Goal: Information Seeking & Learning: Learn about a topic

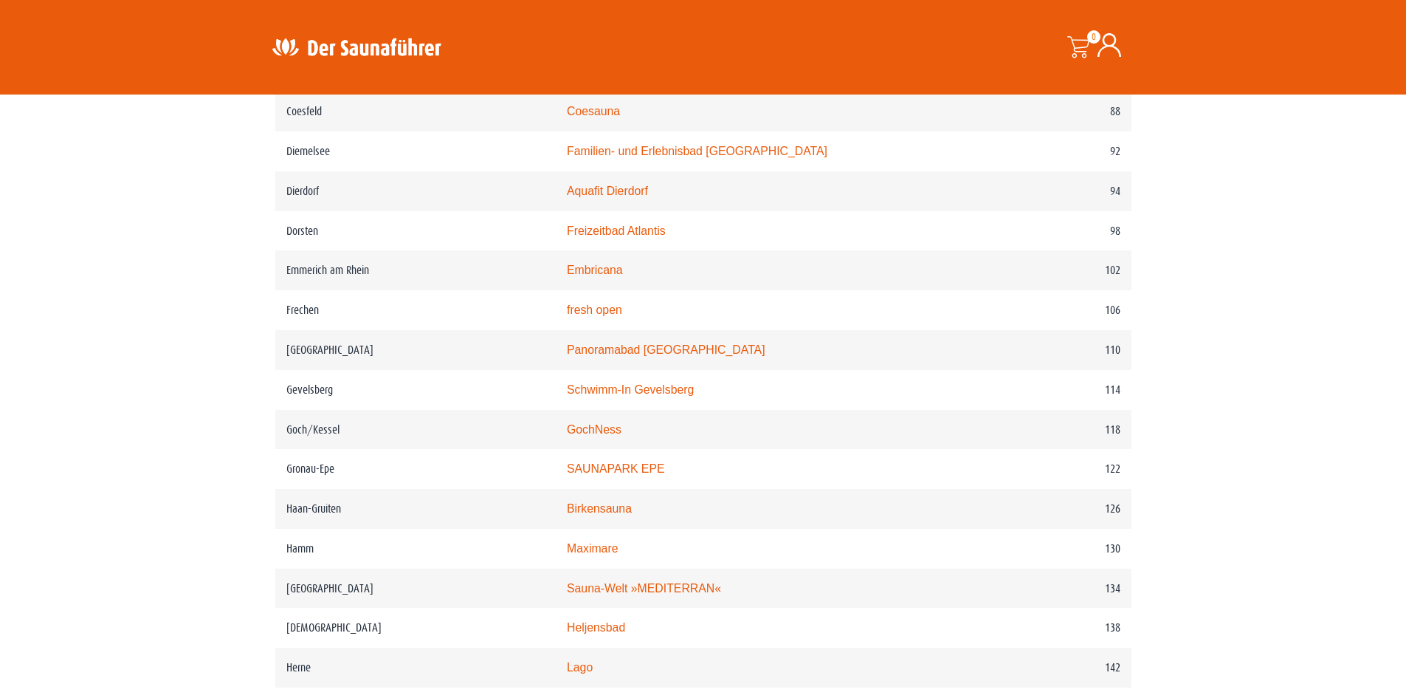
scroll to position [1550, 0]
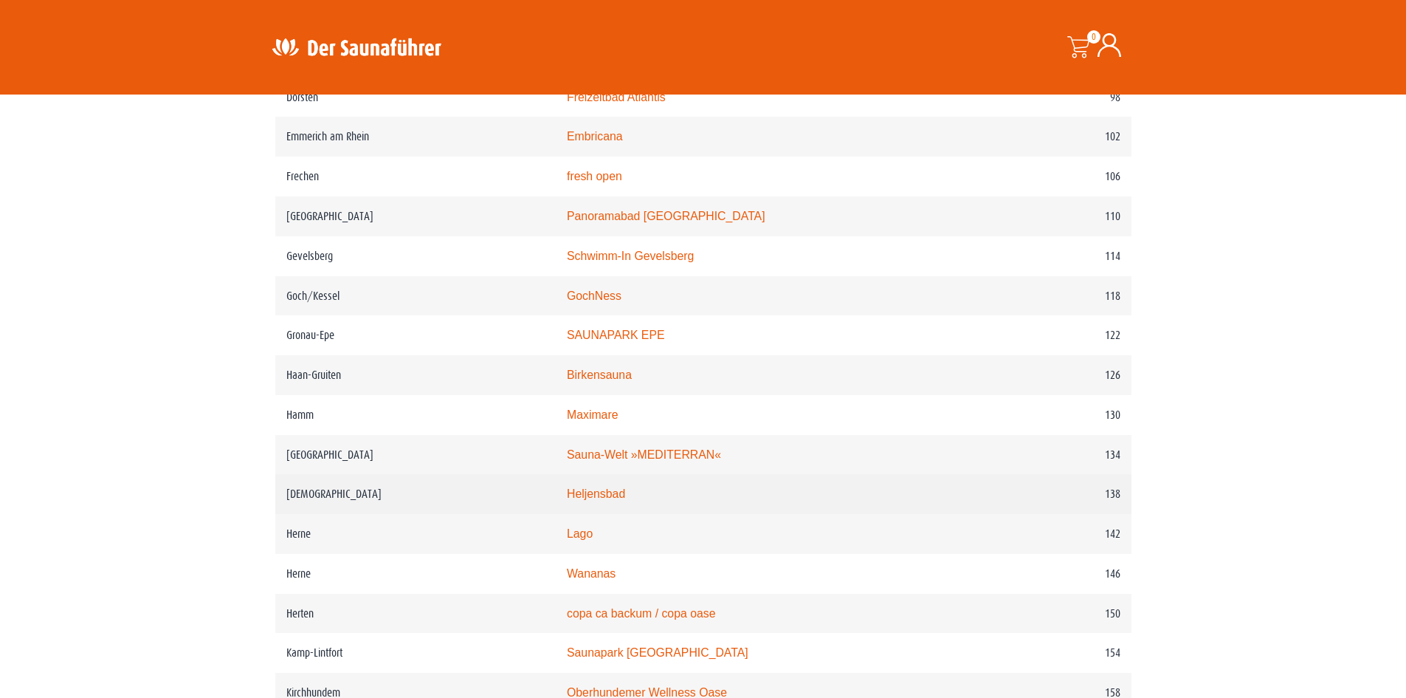
click at [618, 500] on link "Heljensbad" at bounding box center [596, 493] width 58 height 13
click at [624, 500] on link "Heljensbad" at bounding box center [596, 493] width 58 height 13
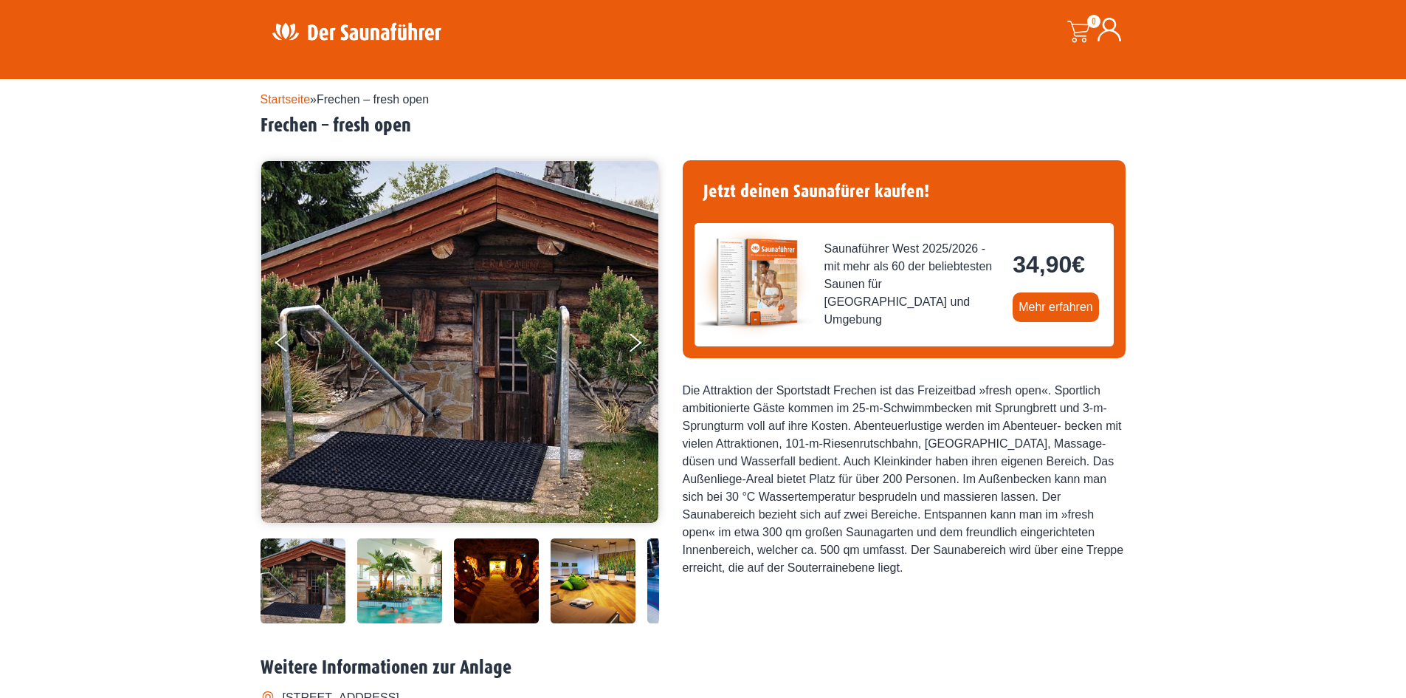
scroll to position [74, 0]
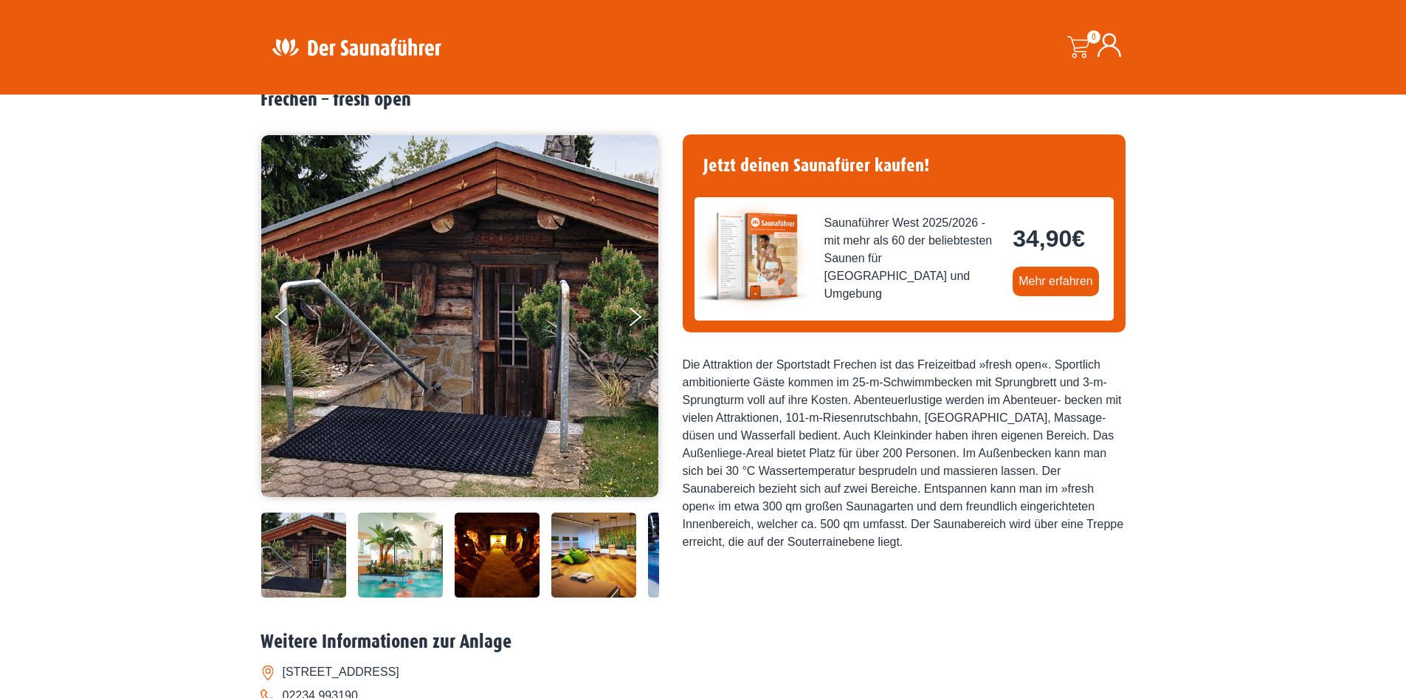
click at [382, 565] on img at bounding box center [400, 554] width 85 height 85
click at [396, 559] on img at bounding box center [399, 554] width 85 height 85
click at [501, 574] on img at bounding box center [496, 554] width 85 height 85
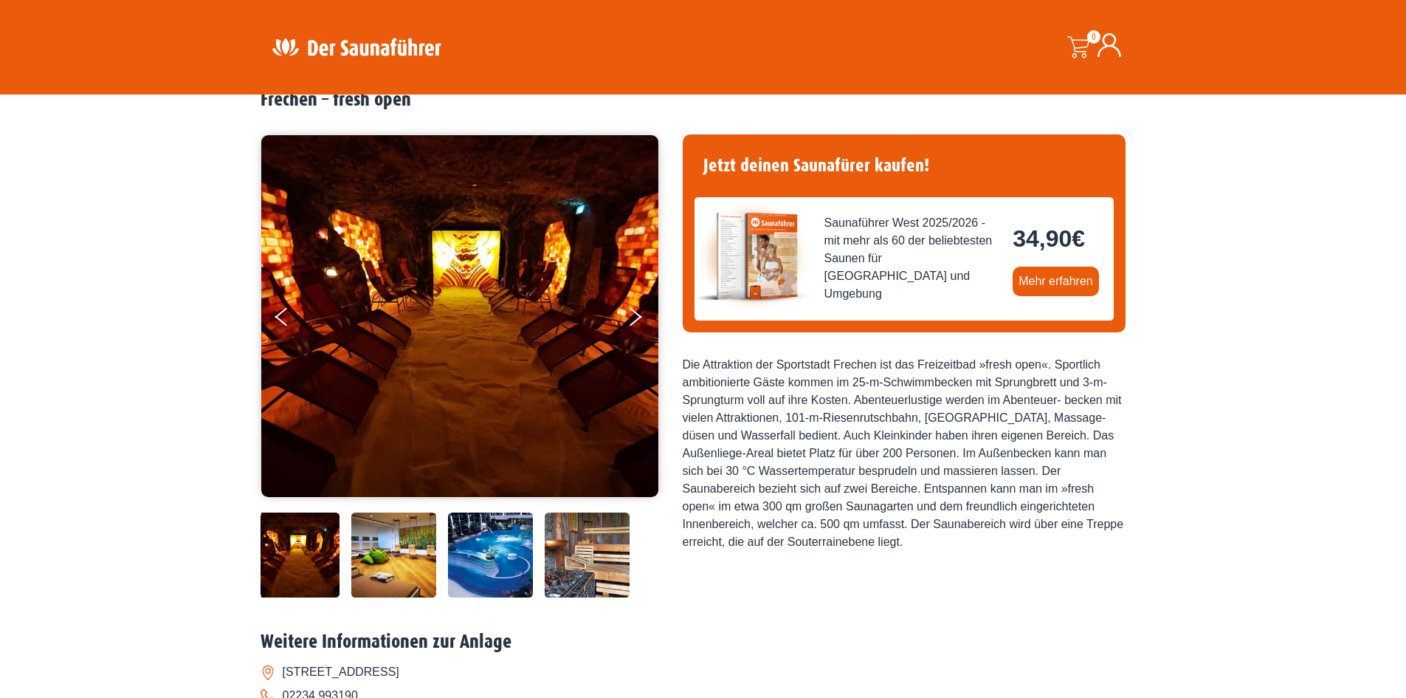
click at [501, 574] on img at bounding box center [490, 554] width 85 height 85
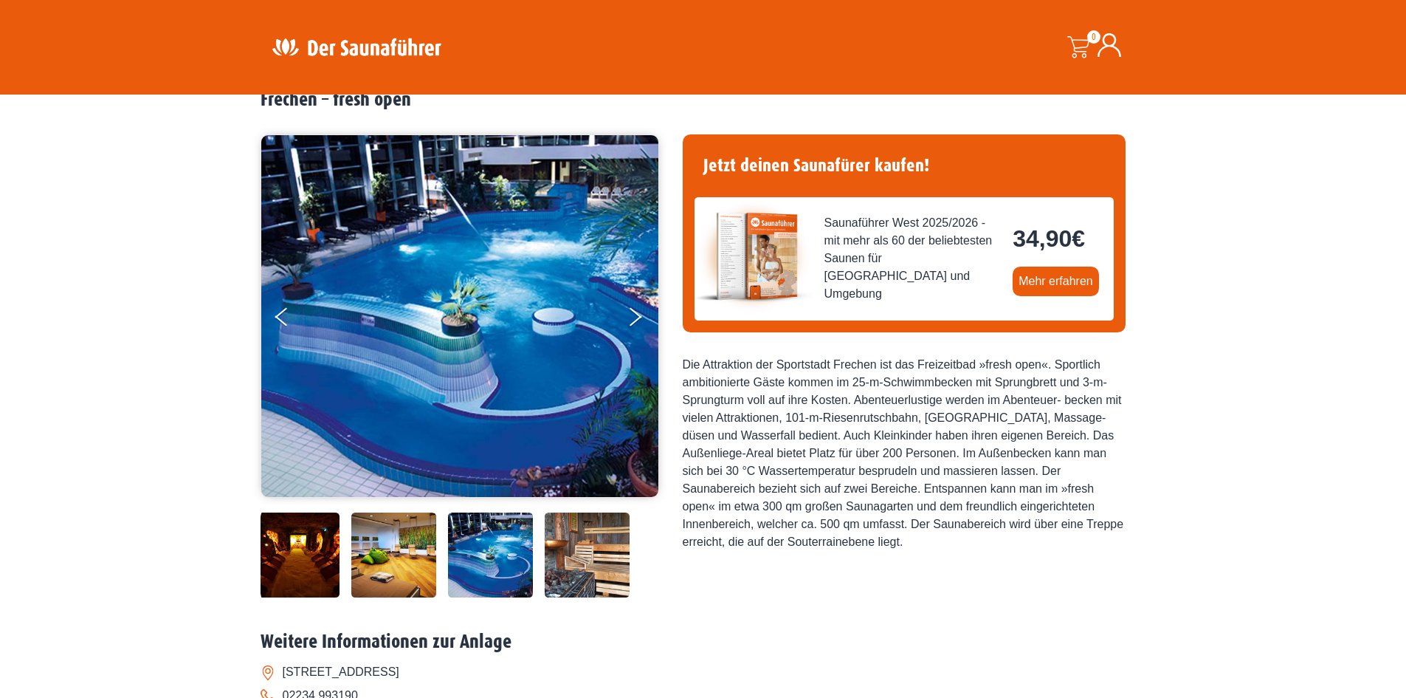
click at [566, 560] on img at bounding box center [587, 554] width 85 height 85
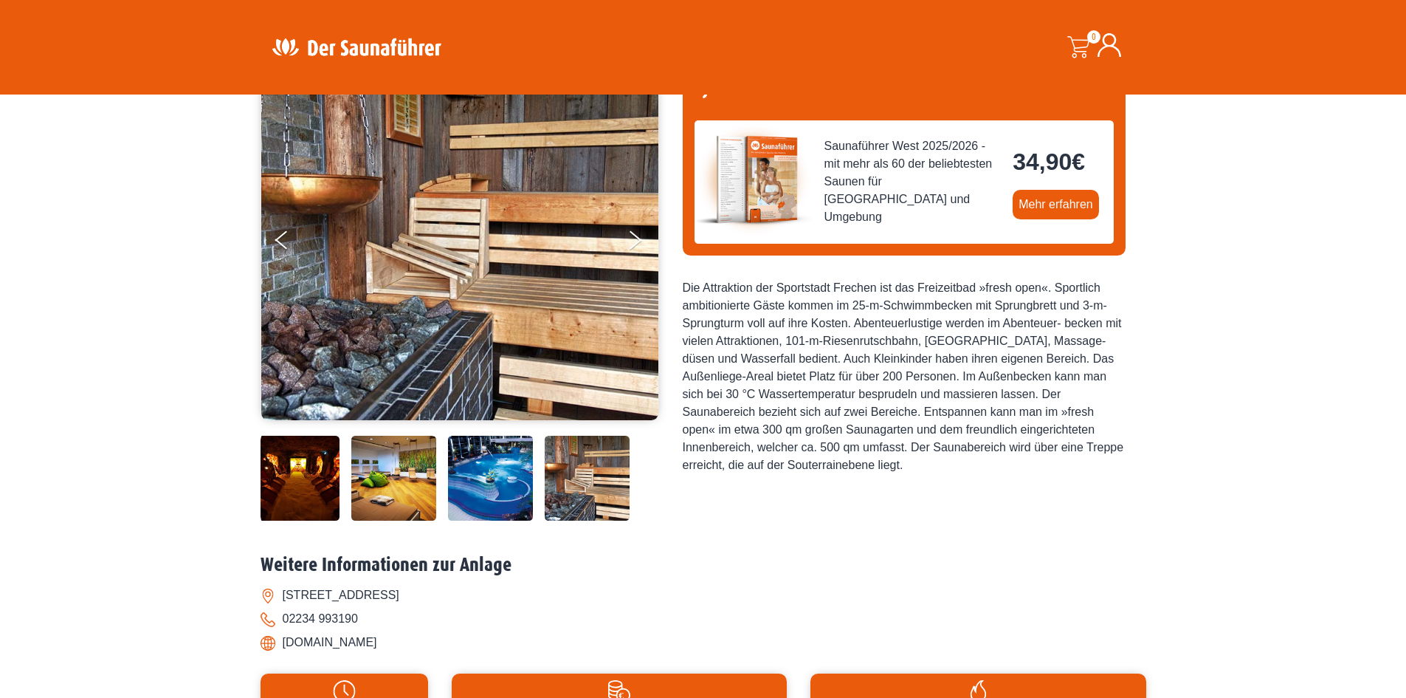
scroll to position [221, 0]
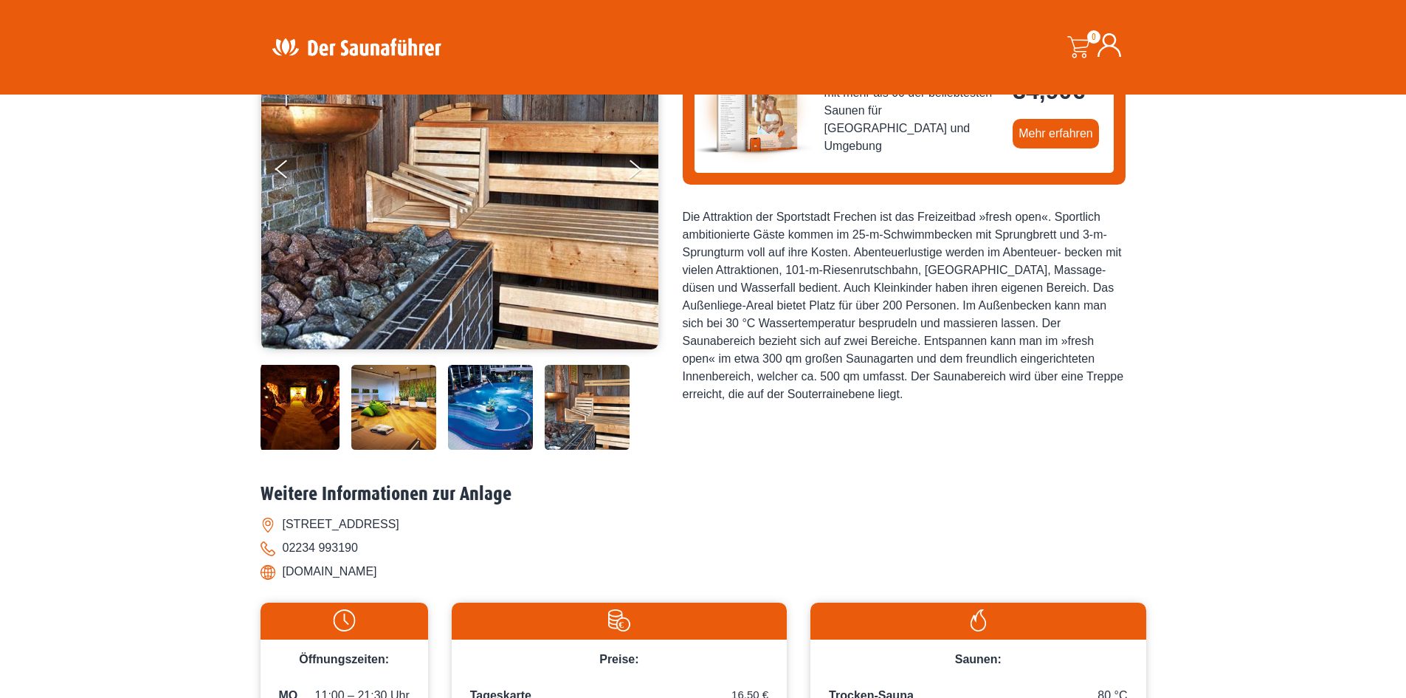
click at [401, 413] on img at bounding box center [393, 407] width 85 height 85
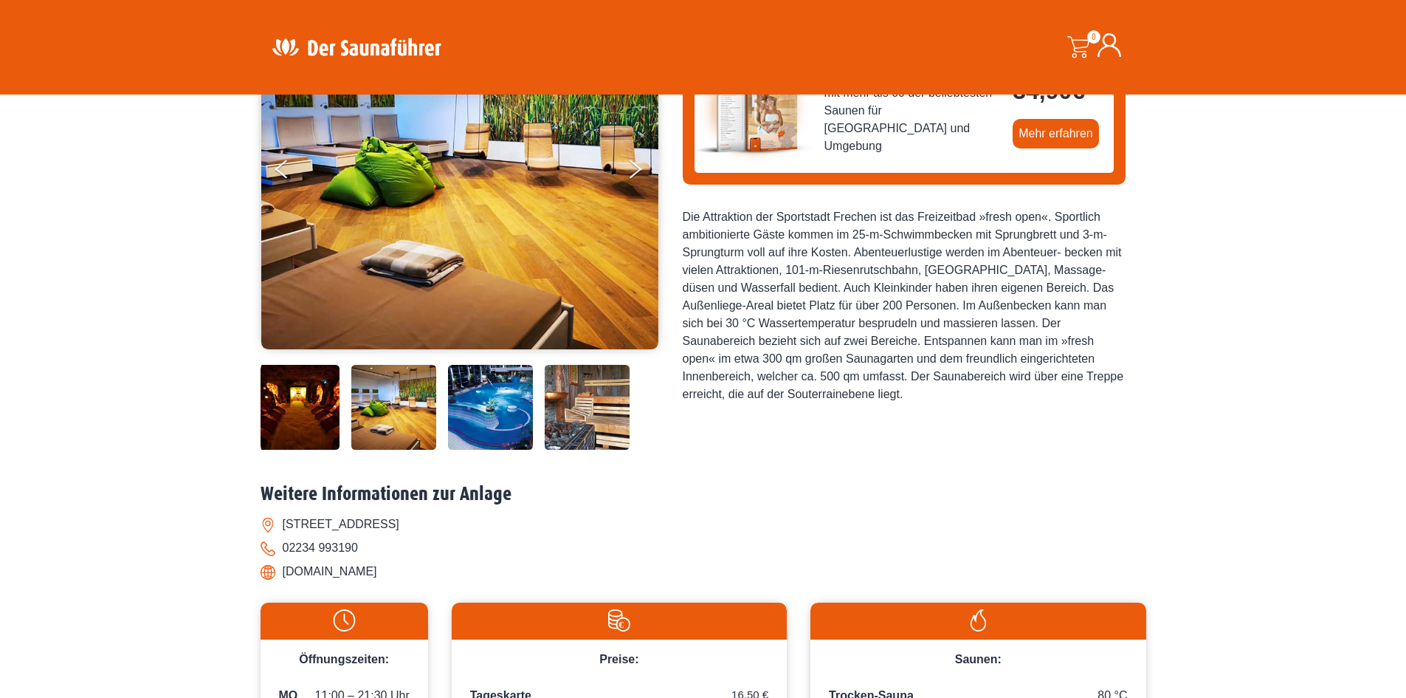
click at [508, 425] on img at bounding box center [490, 407] width 85 height 85
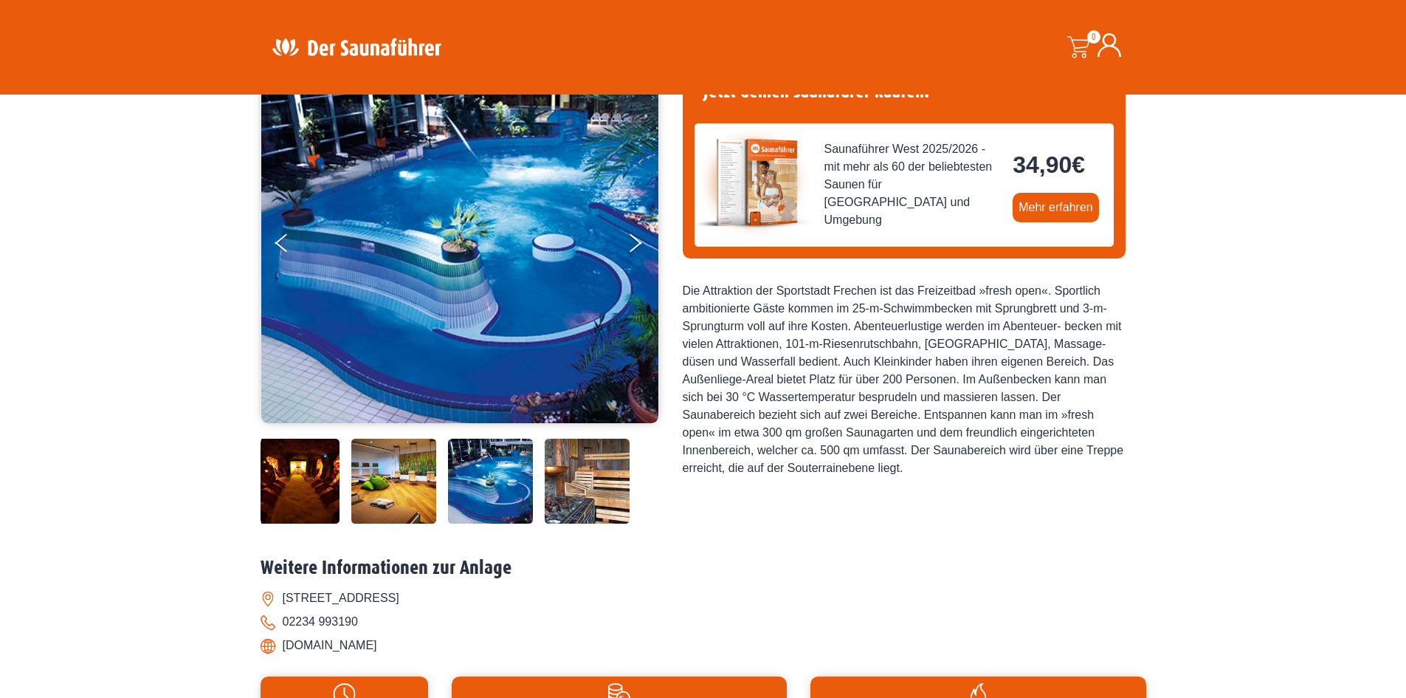
scroll to position [0, 0]
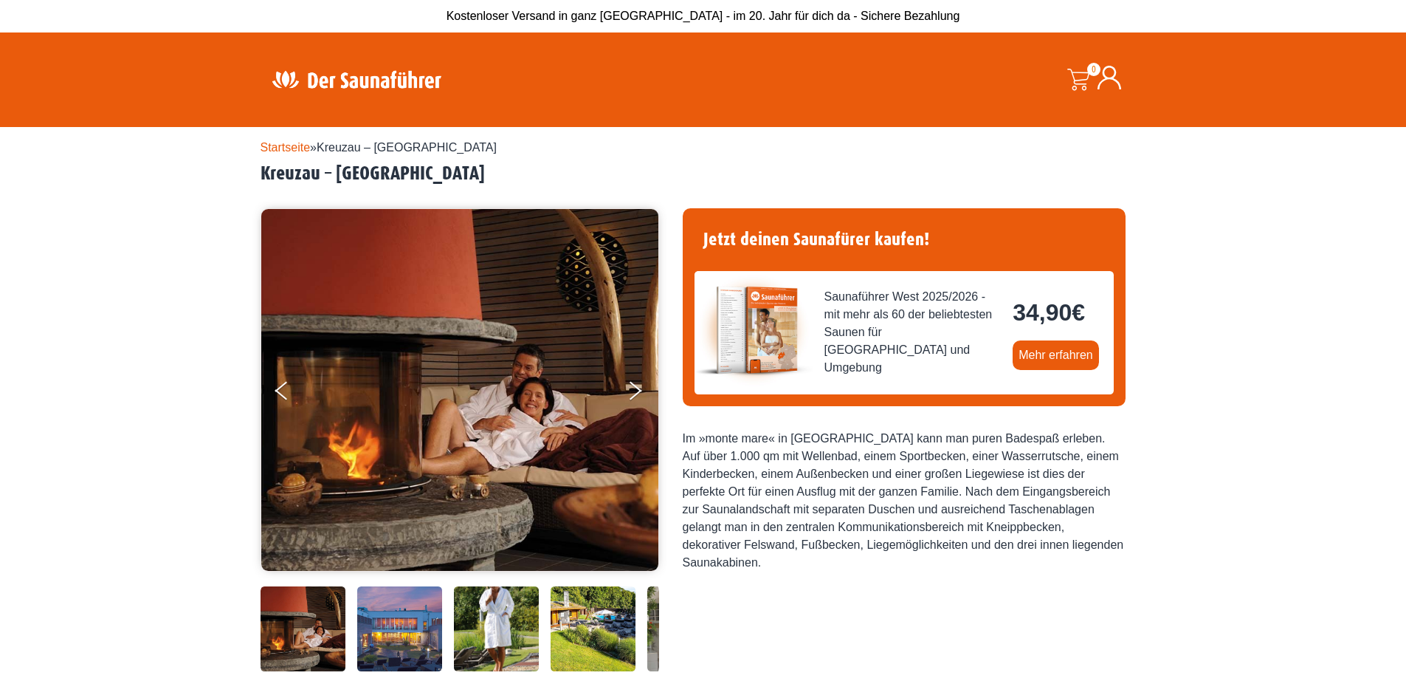
drag, startPoint x: 506, startPoint y: 171, endPoint x: 432, endPoint y: 164, distance: 74.9
click at [432, 164] on h2 "Kreuzau – monte mare Kreuzau" at bounding box center [704, 173] width 886 height 23
copy h2 "Kreuzau"
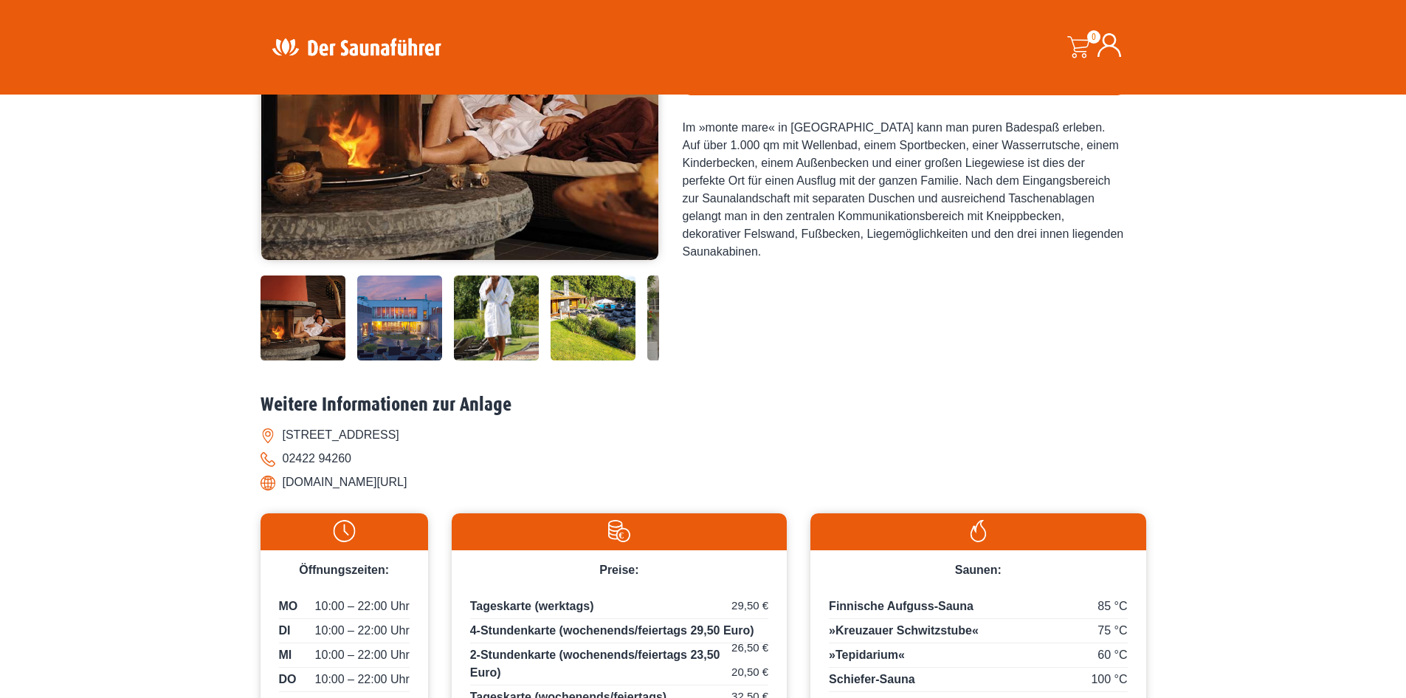
scroll to position [295, 0]
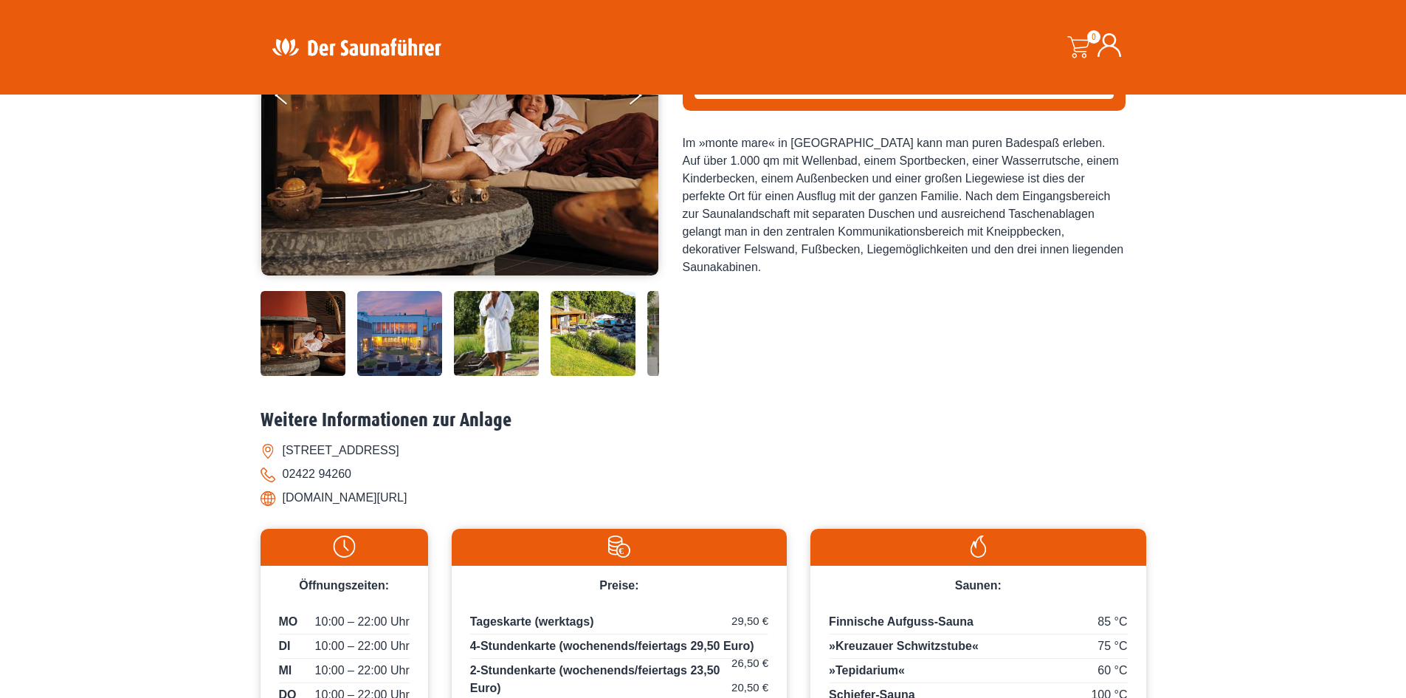
click at [381, 340] on img at bounding box center [399, 333] width 85 height 85
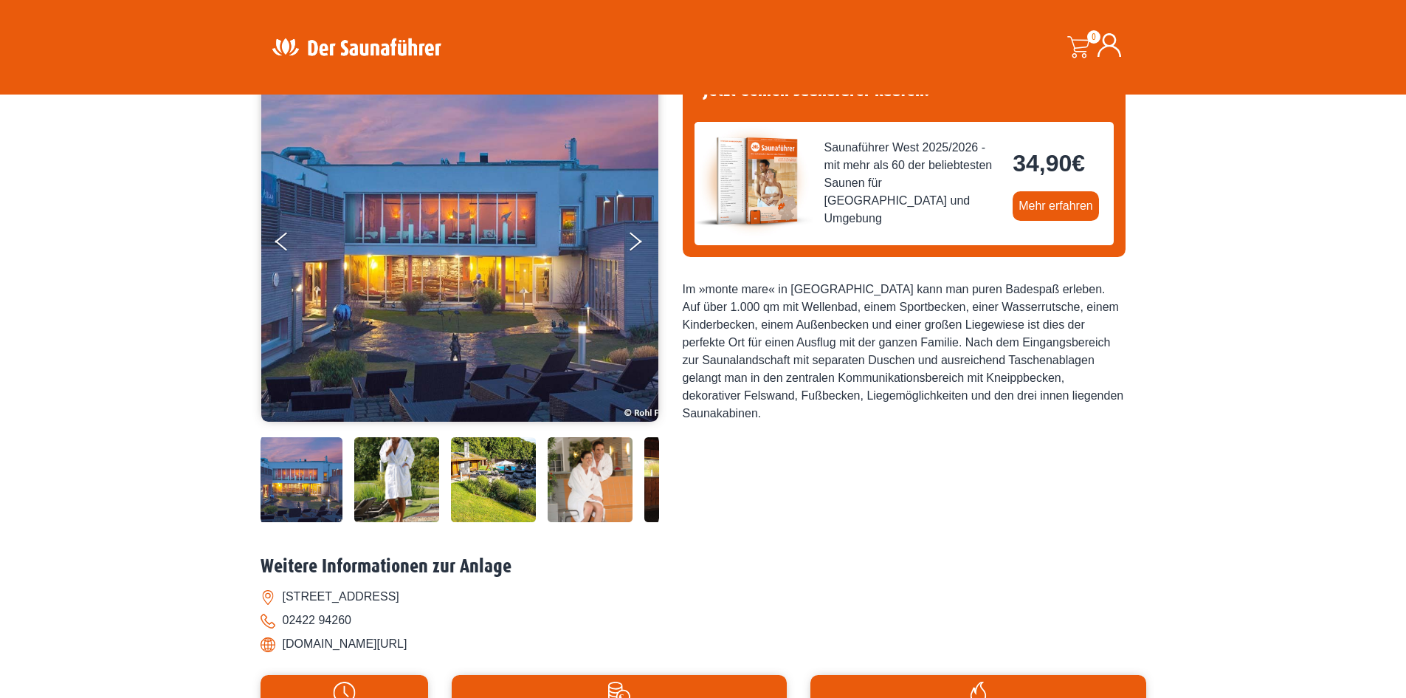
scroll to position [148, 0]
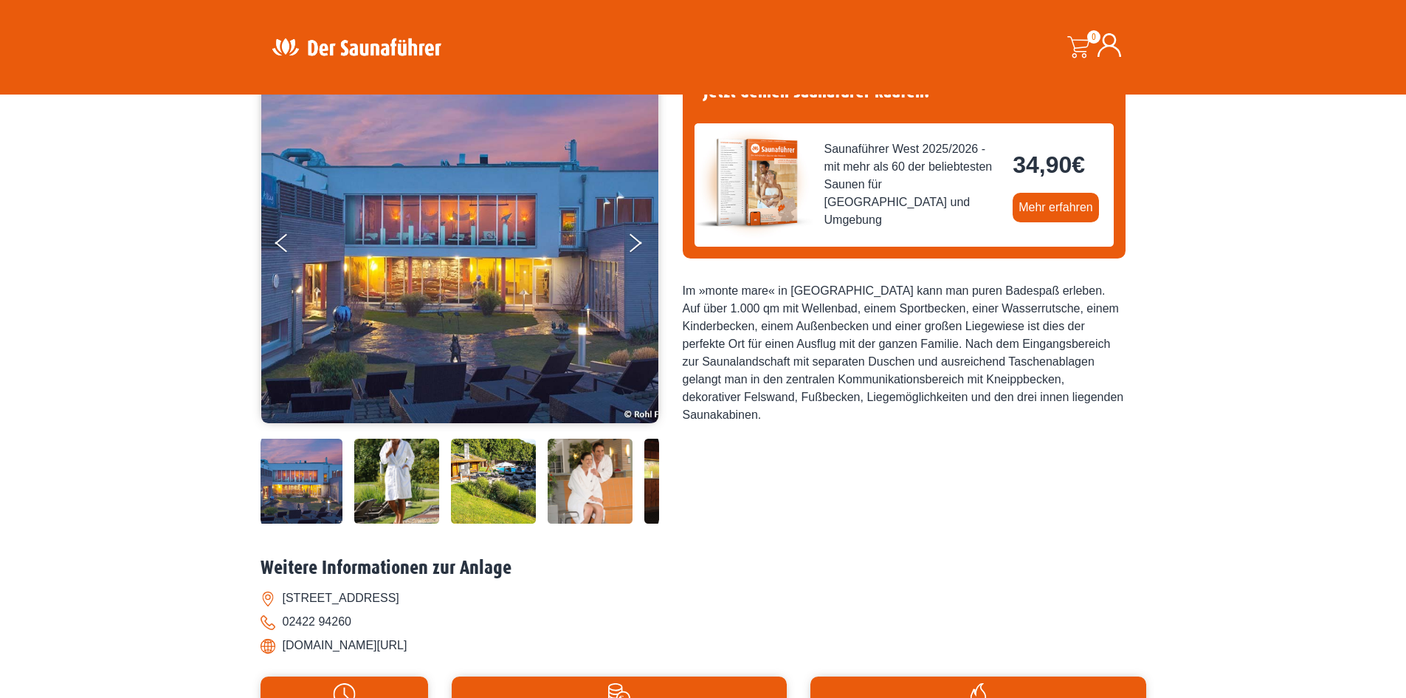
click at [512, 476] on img at bounding box center [493, 481] width 85 height 85
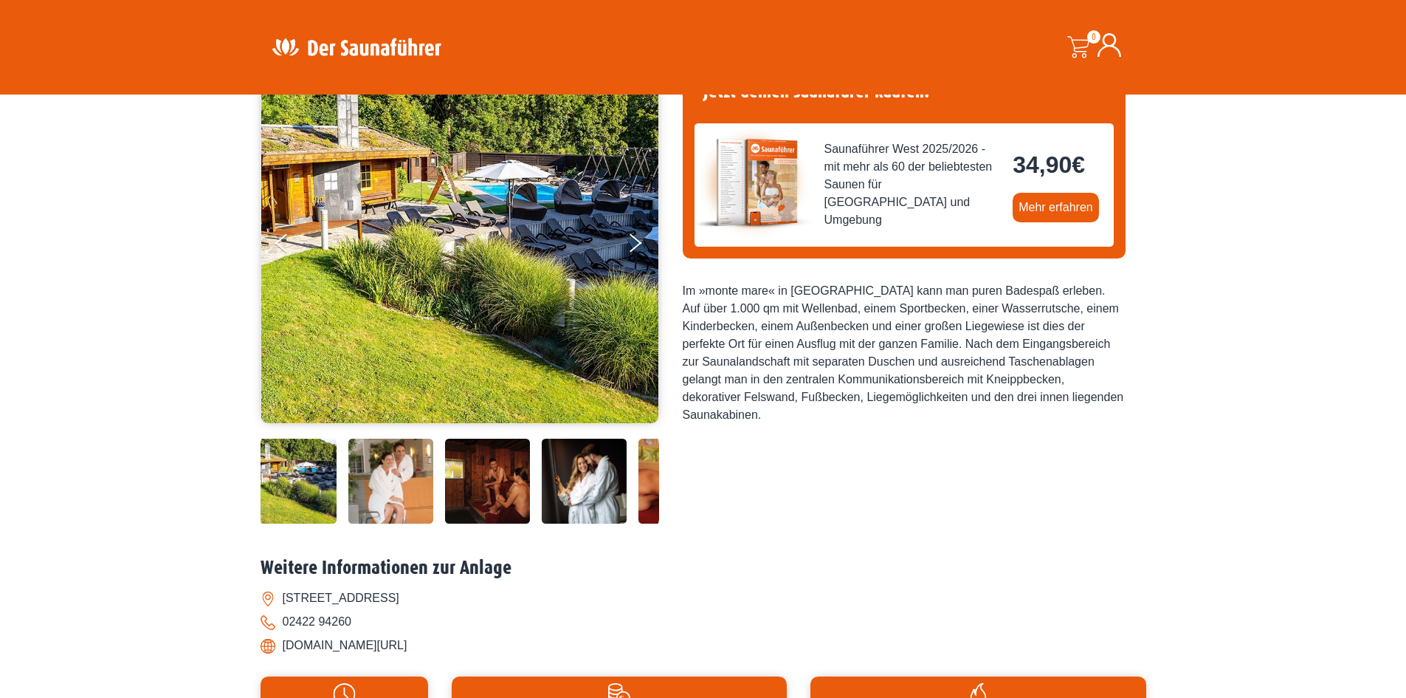
click at [545, 483] on img at bounding box center [584, 481] width 85 height 85
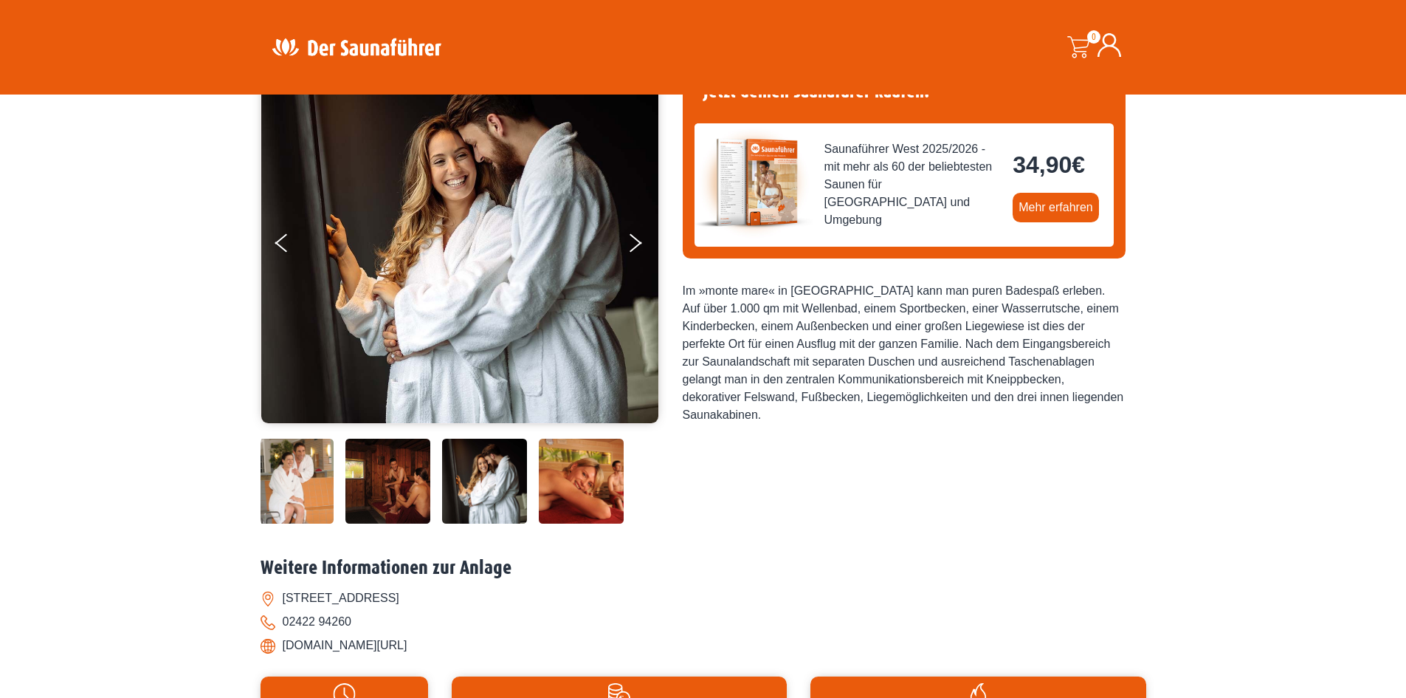
click at [596, 487] on img at bounding box center [581, 481] width 85 height 85
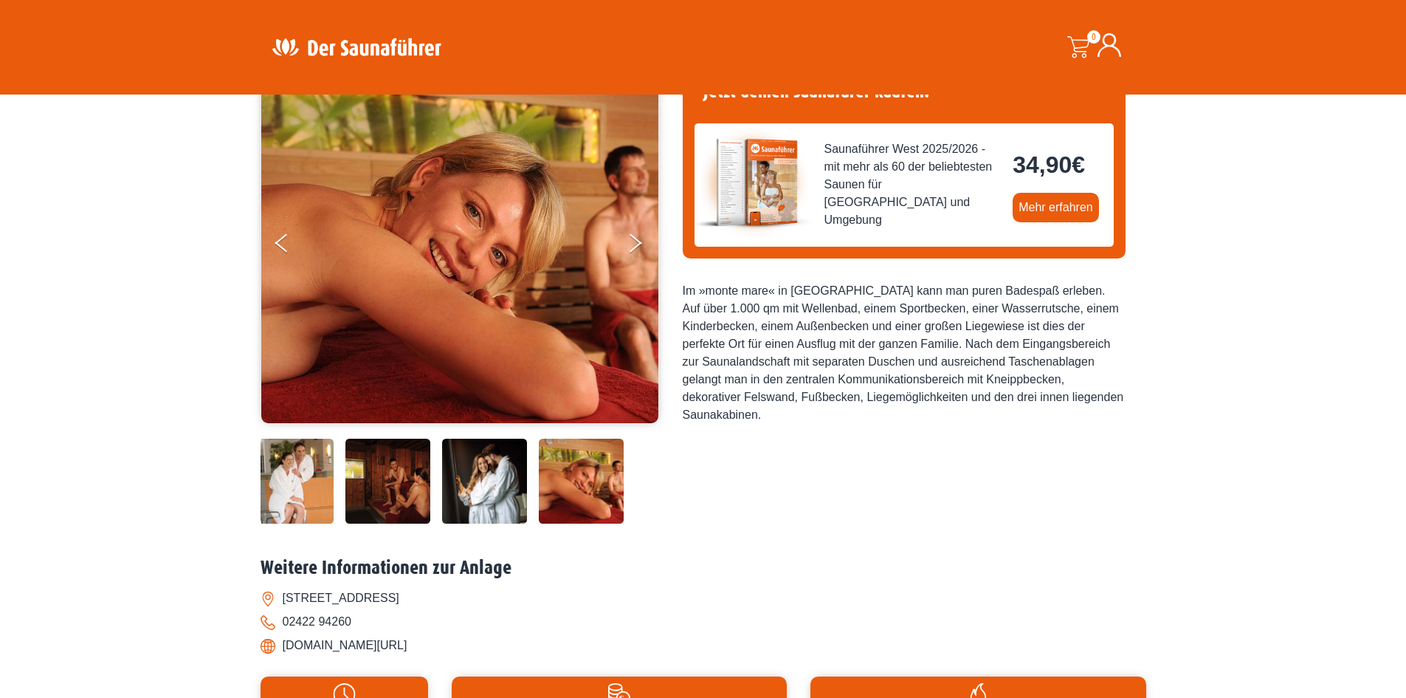
click at [287, 490] on img at bounding box center [291, 481] width 85 height 85
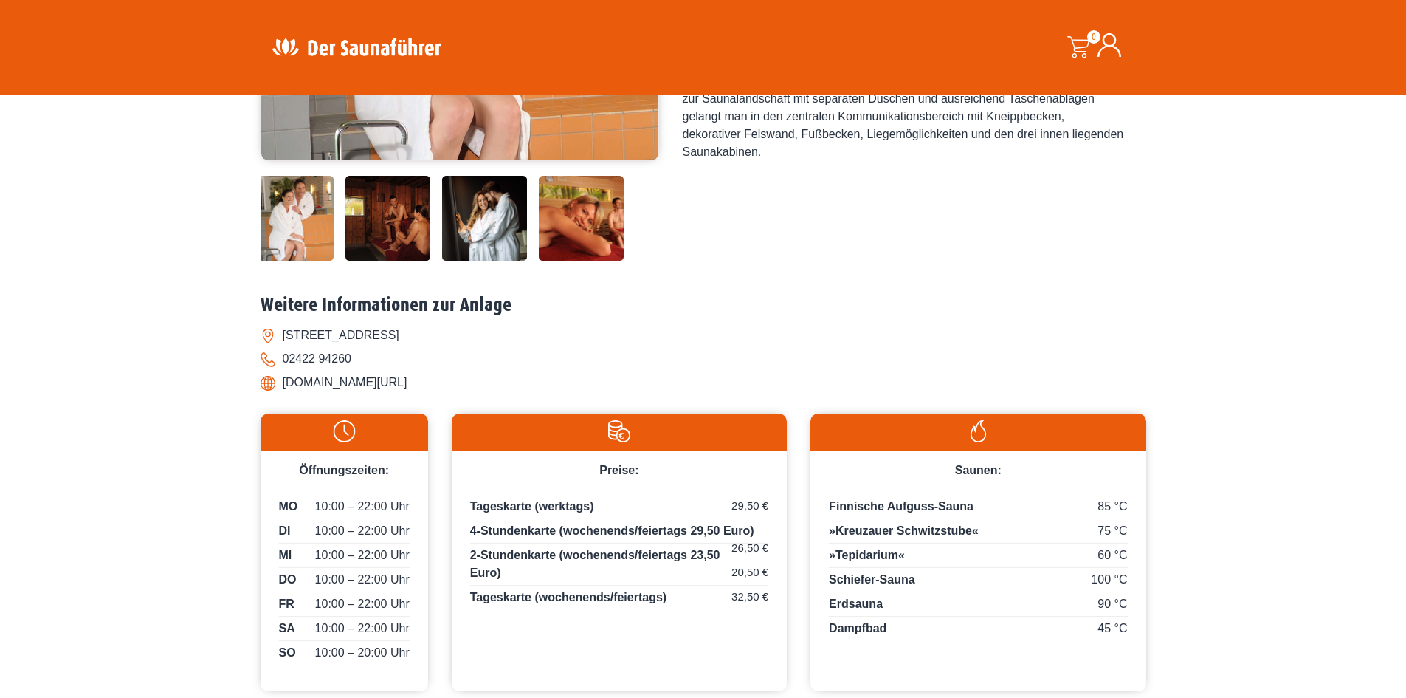
scroll to position [443, 0]
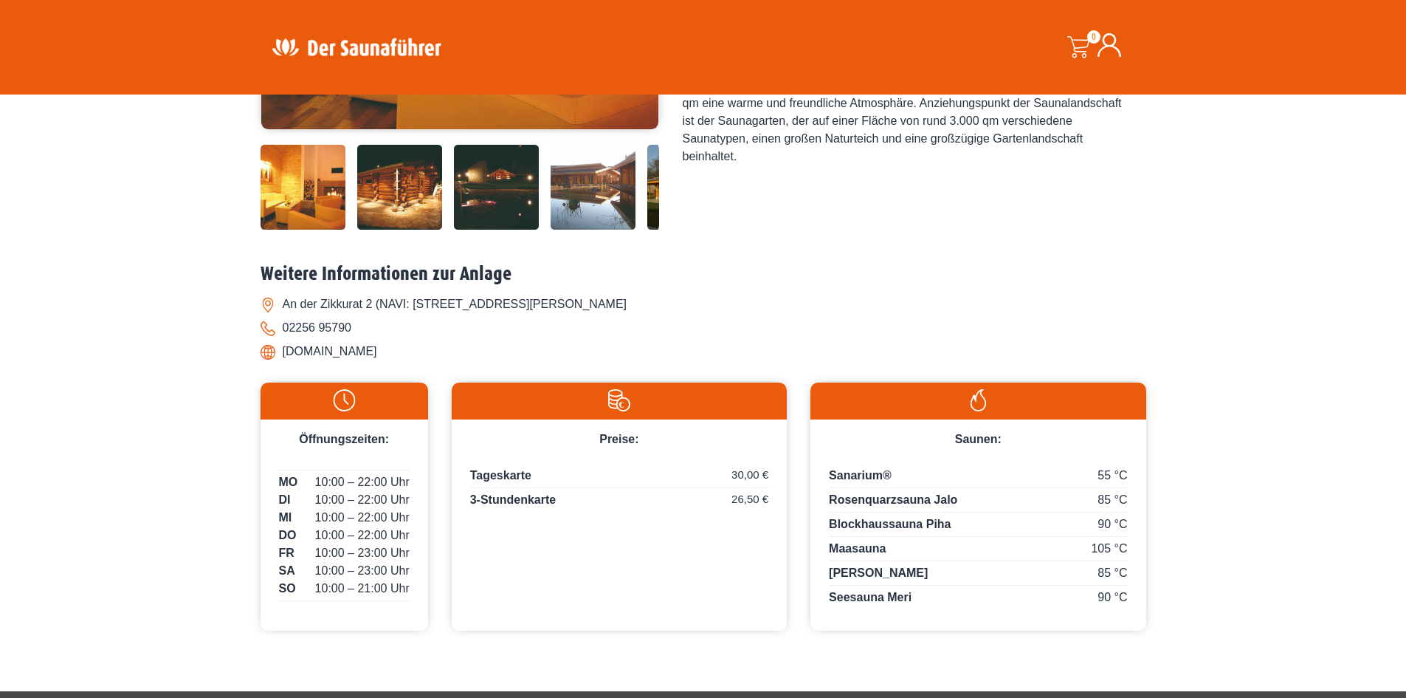
scroll to position [443, 0]
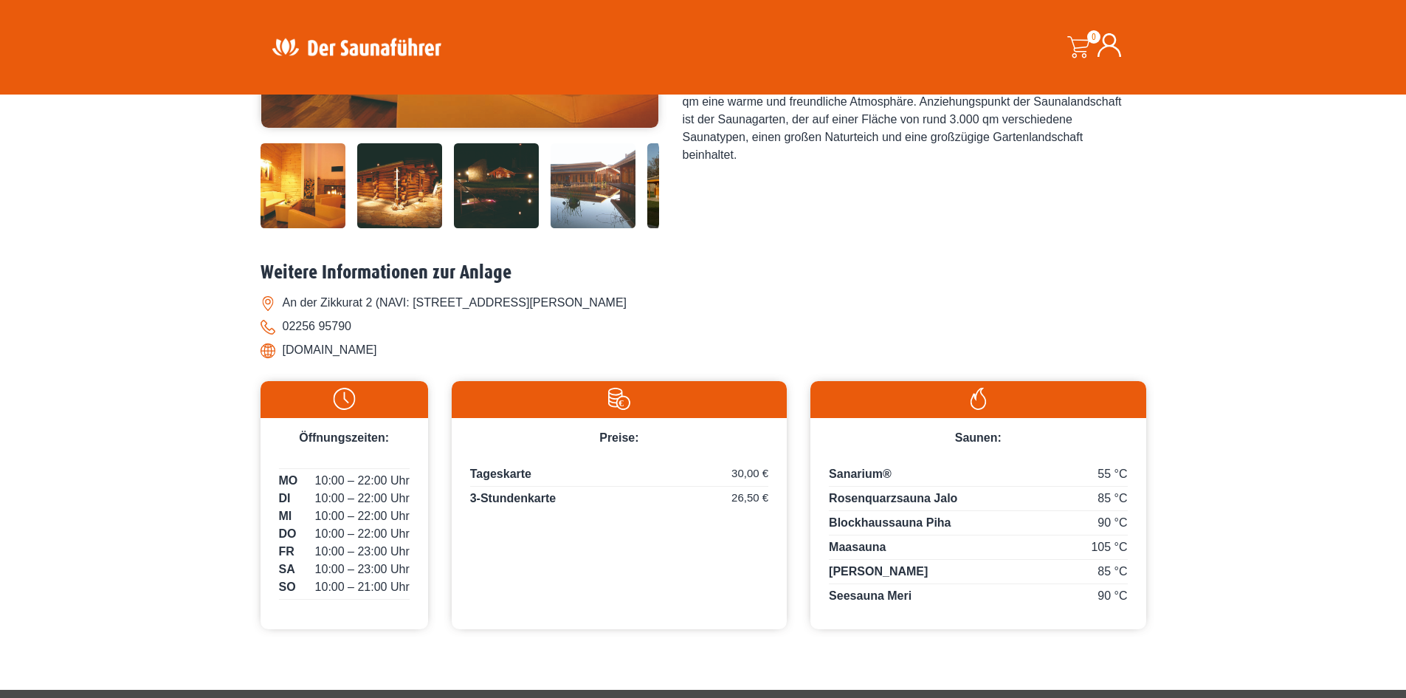
click at [495, 197] on img at bounding box center [496, 185] width 85 height 85
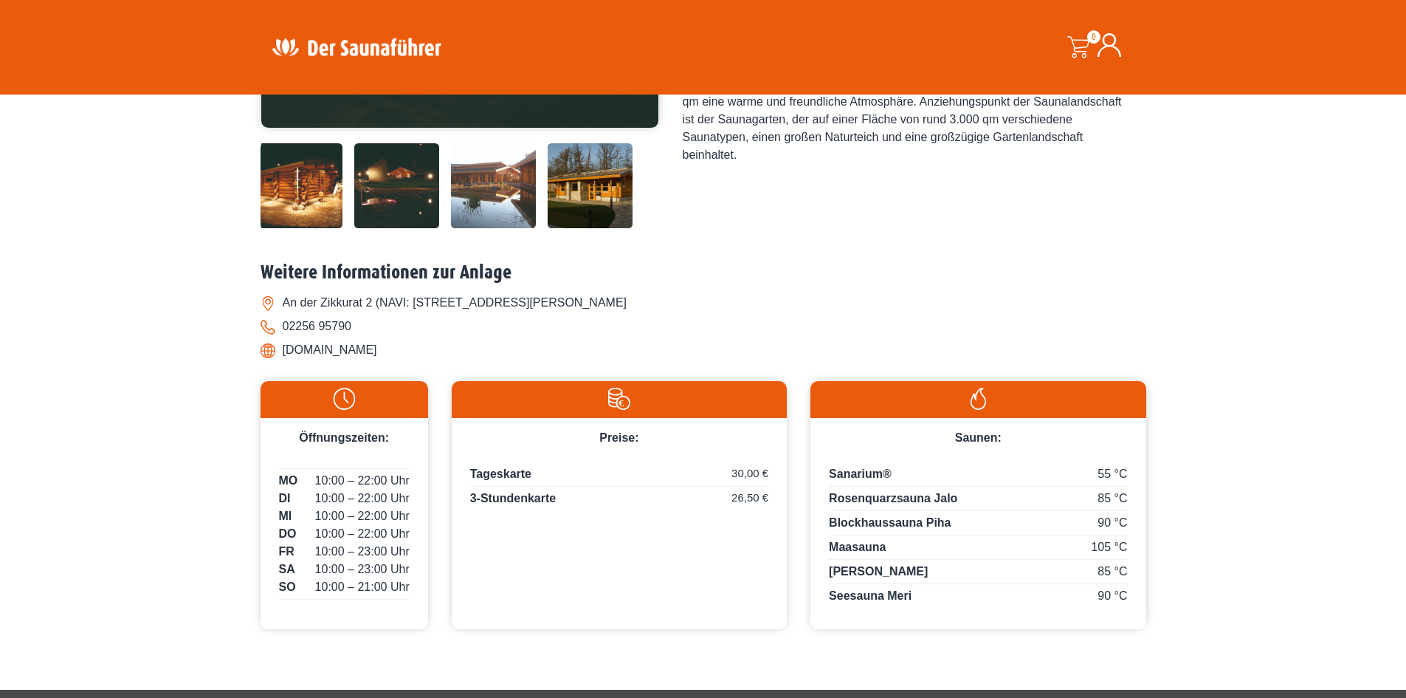
click at [526, 190] on img at bounding box center [493, 185] width 85 height 85
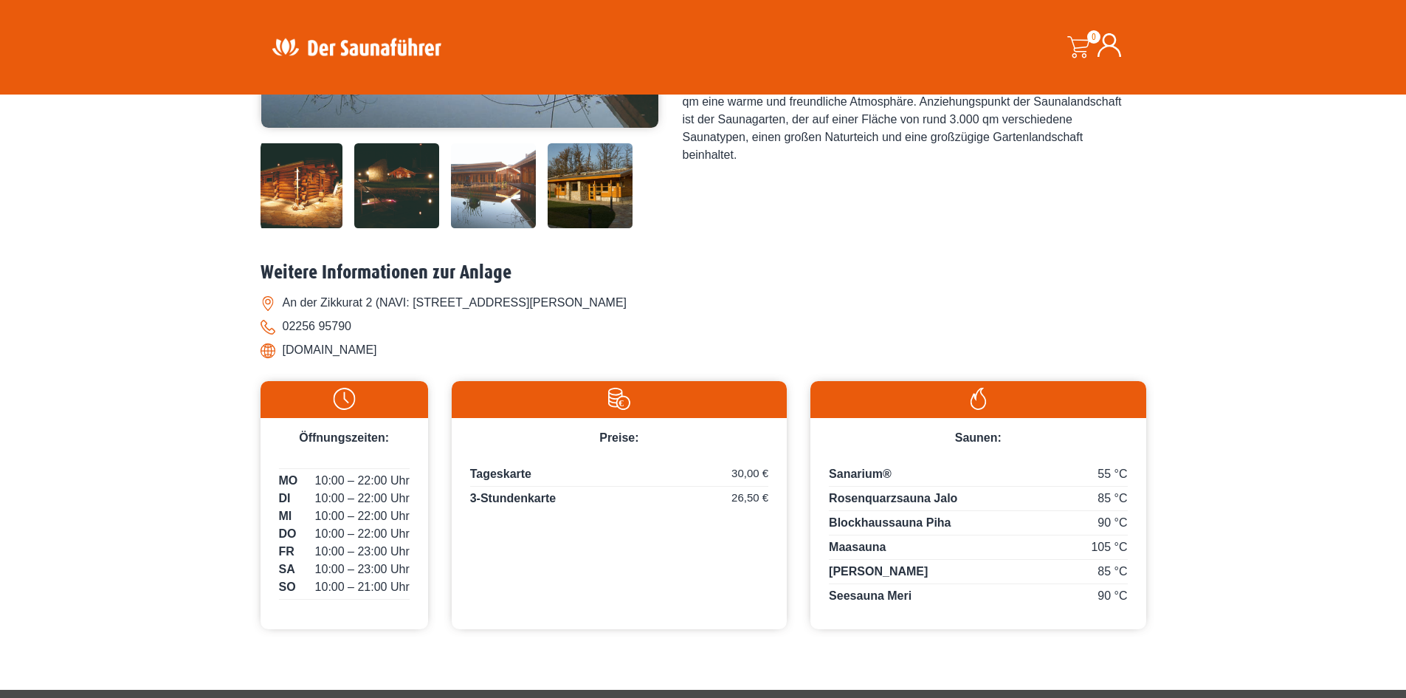
click at [569, 194] on img at bounding box center [590, 185] width 85 height 85
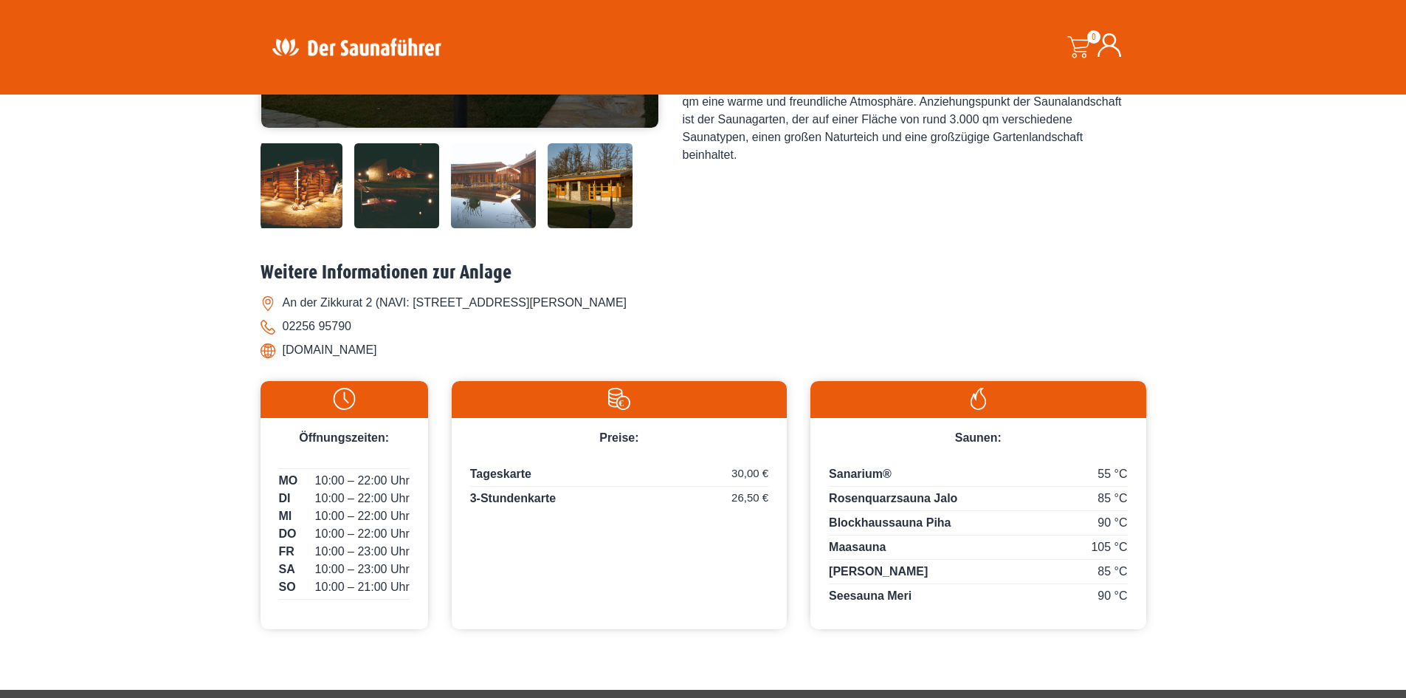
click at [400, 189] on img at bounding box center [396, 185] width 85 height 85
click at [320, 197] on img at bounding box center [300, 185] width 85 height 85
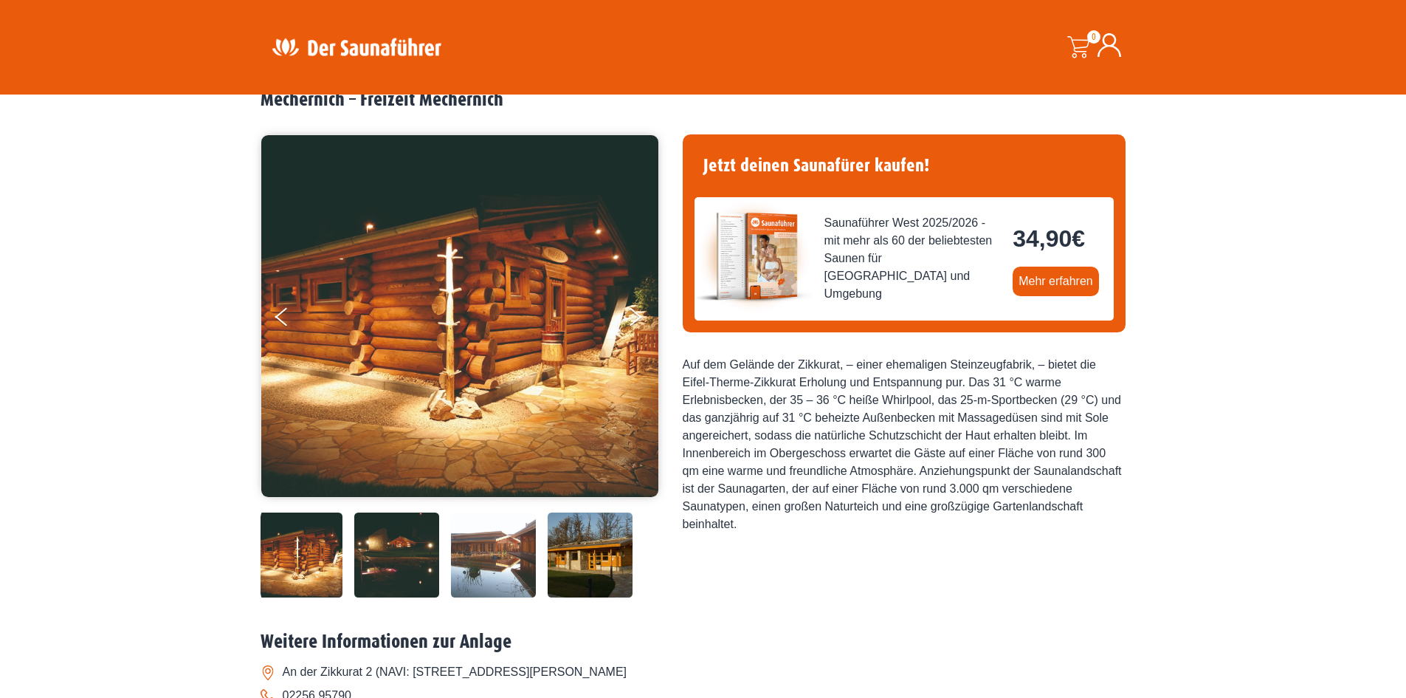
scroll to position [0, 0]
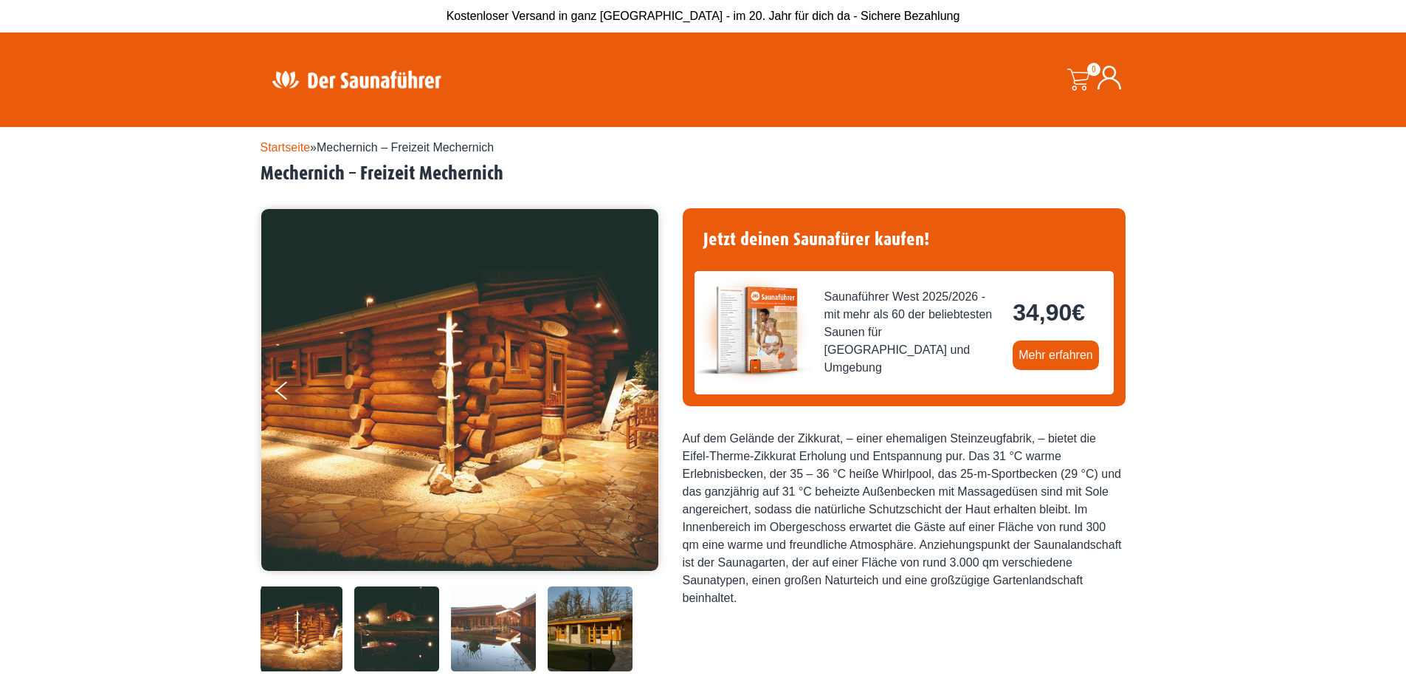
click at [289, 172] on h2 "Mechernich – Freizeit Mechernich" at bounding box center [704, 173] width 886 height 23
copy h2 "Mechernich"
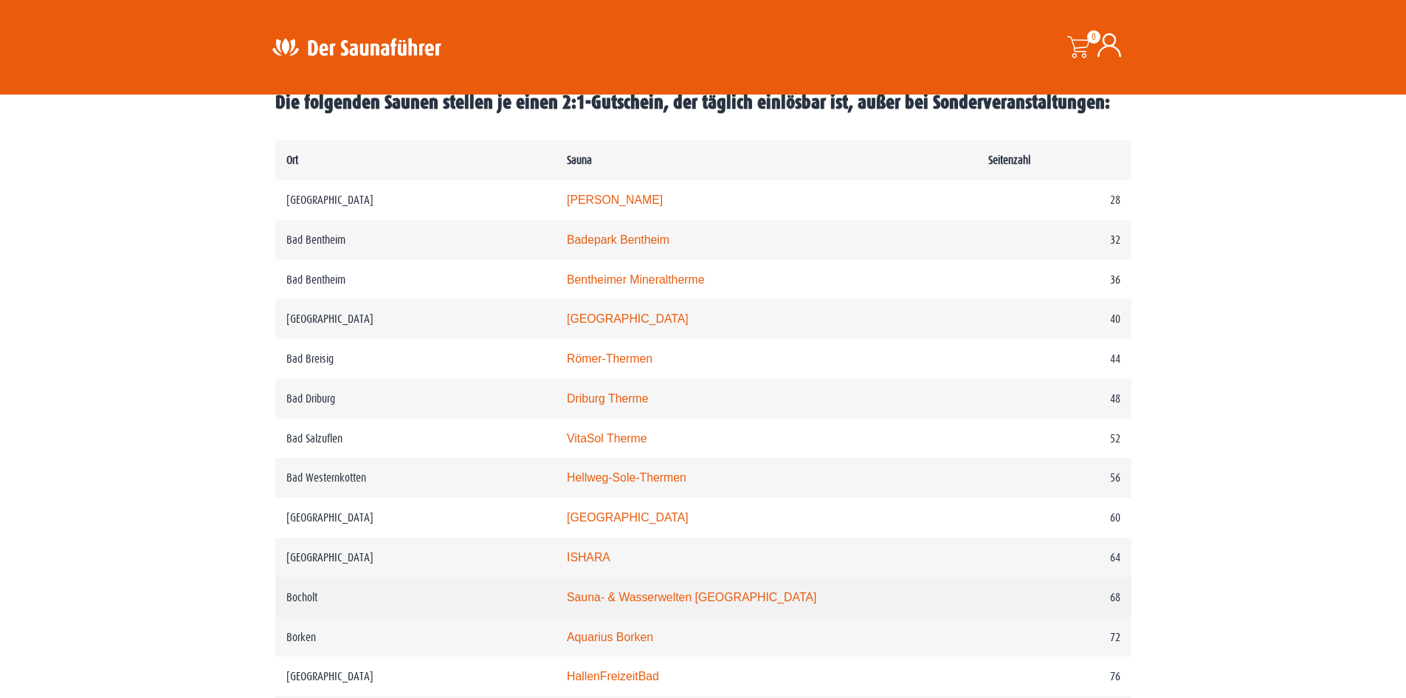
scroll to position [738, 0]
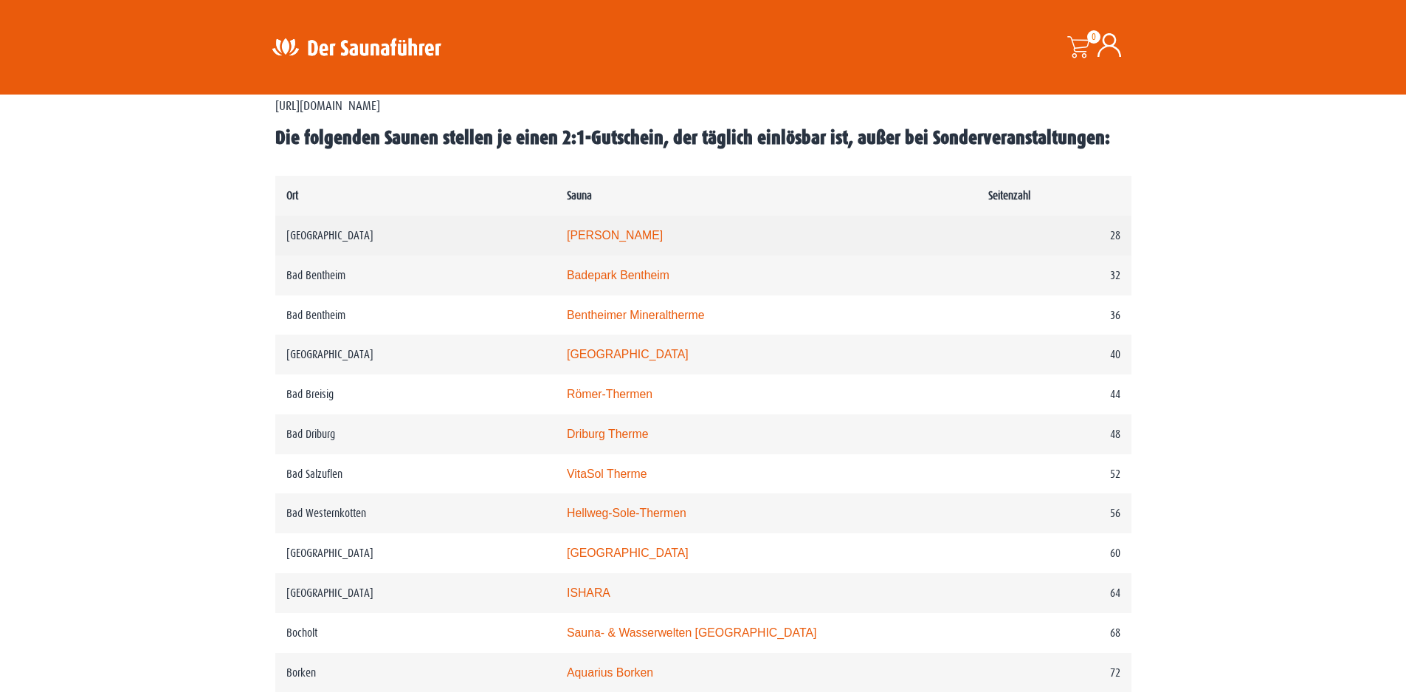
click at [626, 230] on link "[PERSON_NAME]" at bounding box center [615, 235] width 96 height 13
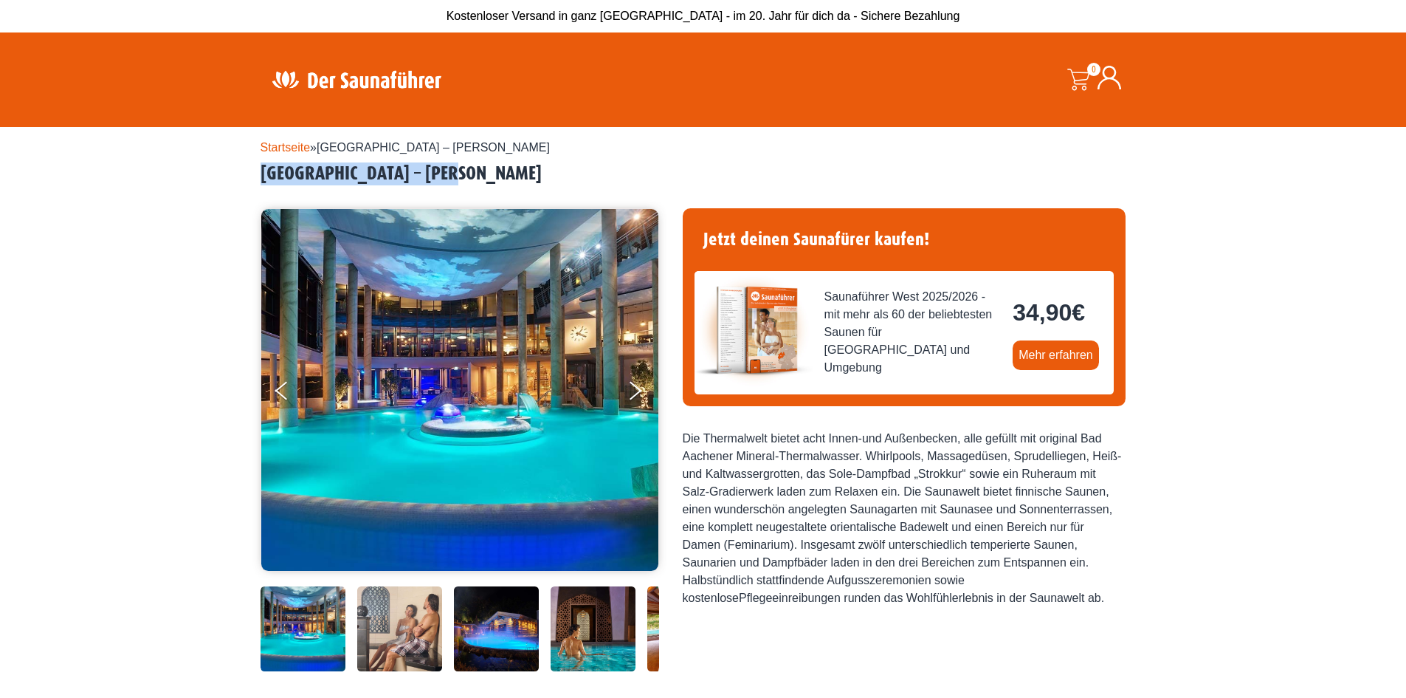
click at [253, 172] on div "Startseite » [GEOGRAPHIC_DATA] – [PERSON_NAME] Aachen – [PERSON_NAME] [GEOGRAPH…" at bounding box center [703, 681] width 1406 height 1109
